Goal: Transaction & Acquisition: Purchase product/service

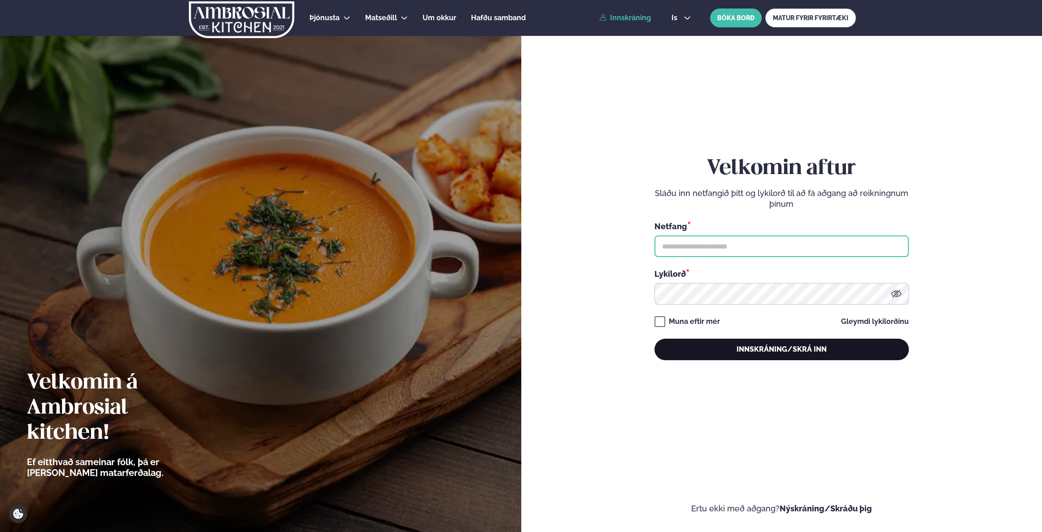
type input "**********"
click at [799, 352] on button "Innskráning/Skrá inn" at bounding box center [782, 350] width 254 height 22
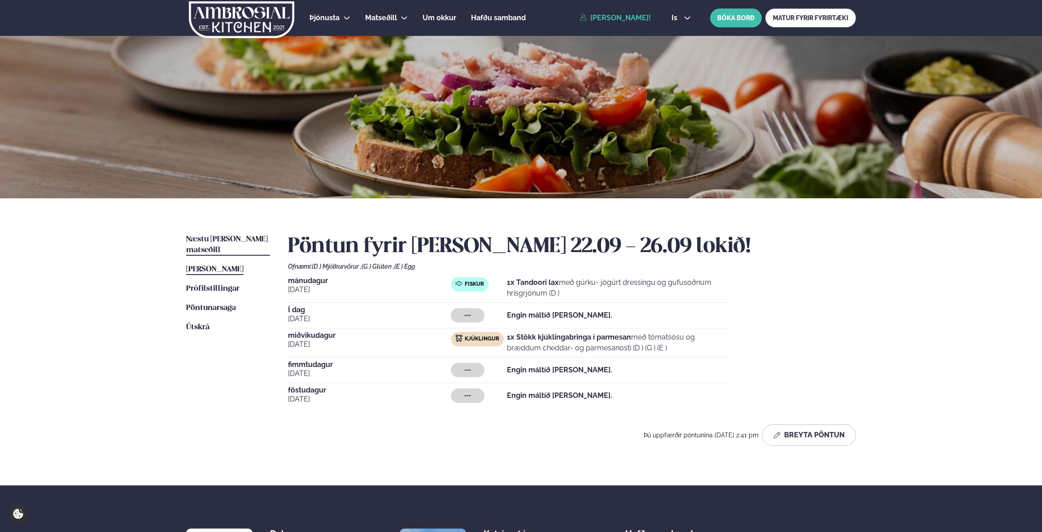
click at [223, 235] on link "Næstu [PERSON_NAME] matseðill Næsta vika" at bounding box center [228, 245] width 84 height 22
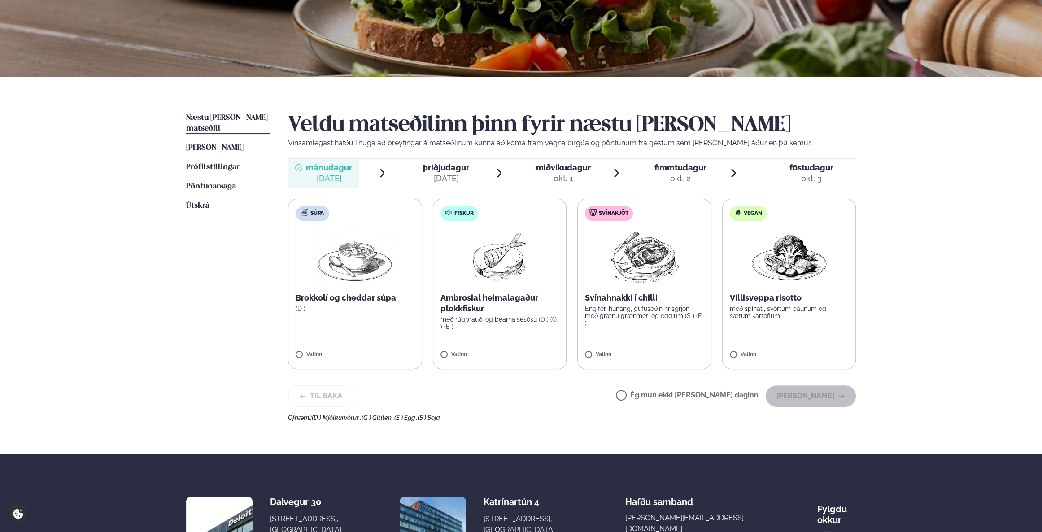
scroll to position [122, 0]
click at [573, 179] on div "okt. 1" at bounding box center [563, 178] width 55 height 11
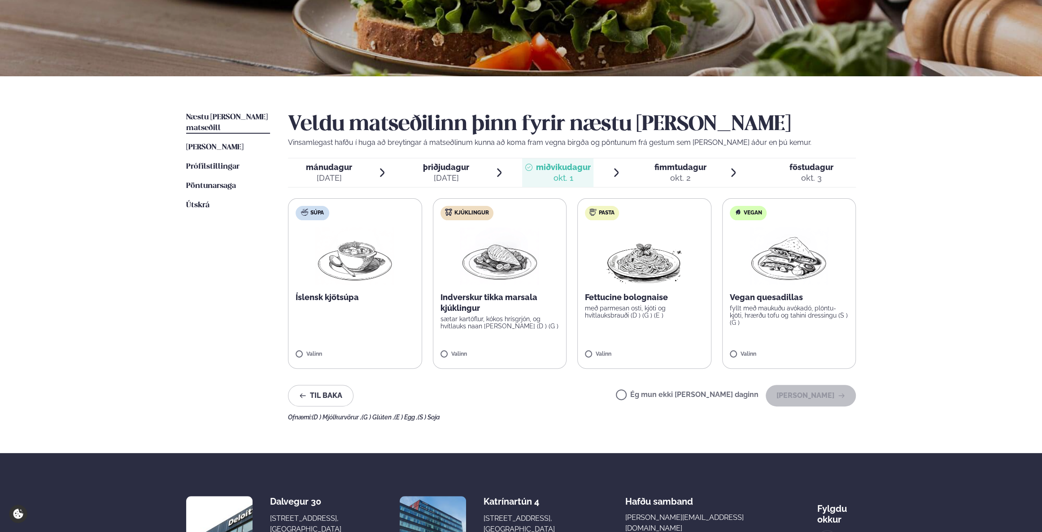
click at [629, 274] on img at bounding box center [644, 255] width 79 height 57
click at [804, 391] on button "[PERSON_NAME]" at bounding box center [811, 396] width 90 height 22
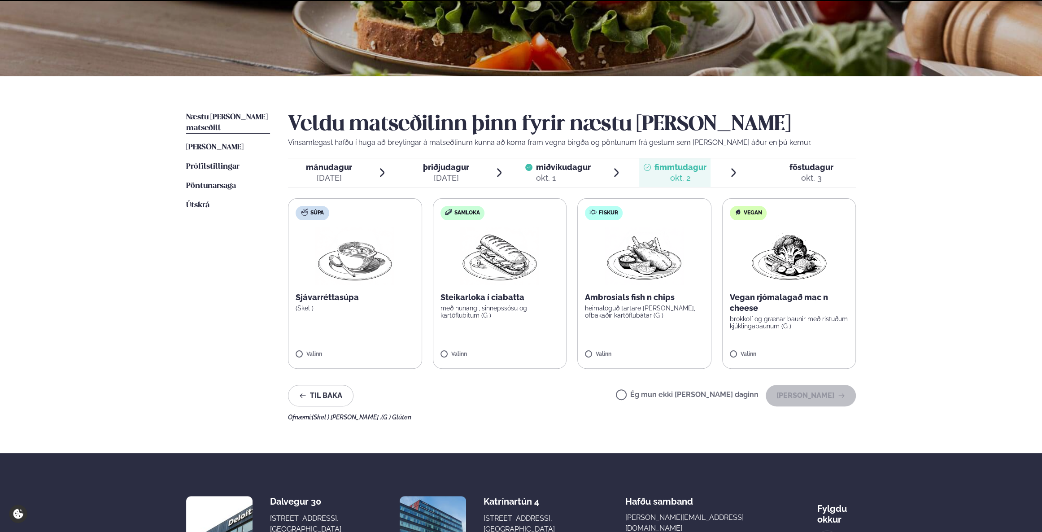
click at [314, 173] on div "[DATE]" at bounding box center [329, 178] width 46 height 11
